Goal: Task Accomplishment & Management: Manage account settings

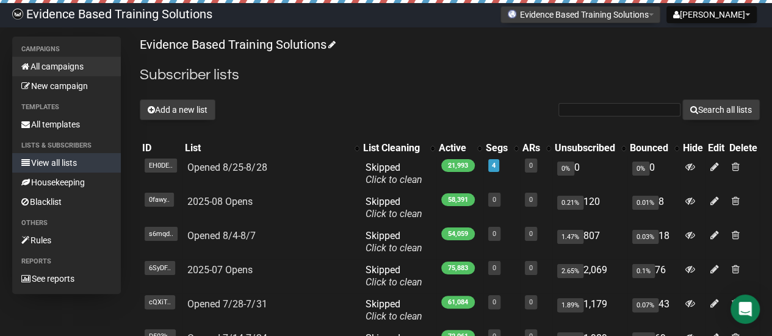
click at [67, 67] on link "All campaigns" at bounding box center [66, 67] width 109 height 20
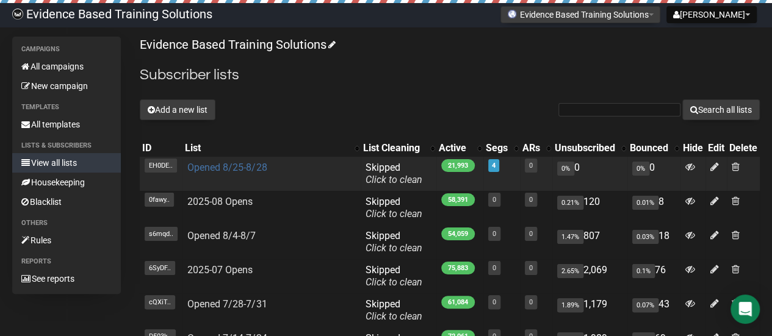
click at [223, 168] on link "Opened 8/25-8/28" at bounding box center [226, 168] width 79 height 12
